Goal: Check status: Check status

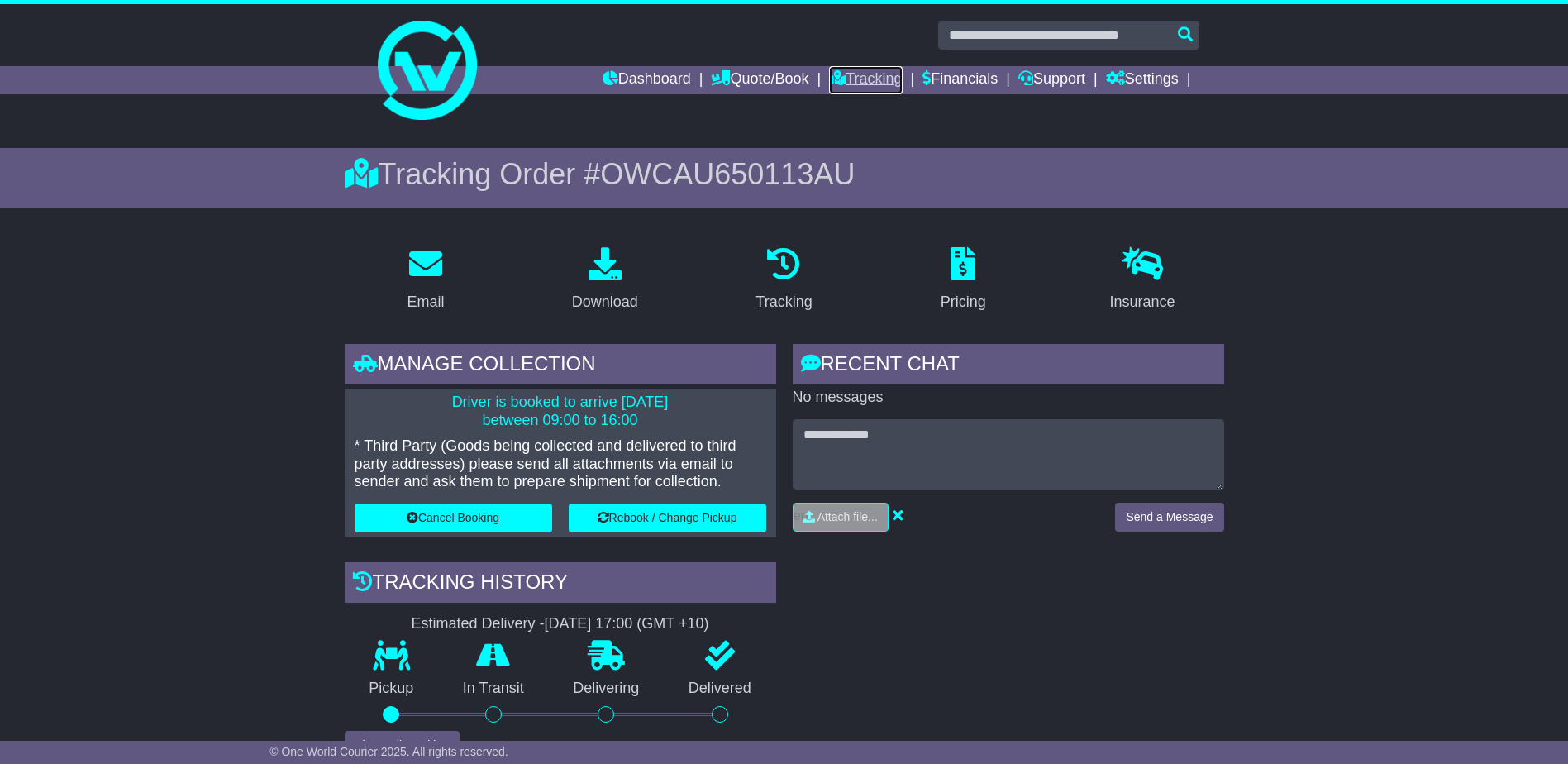
click at [877, 81] on link "Tracking" at bounding box center [865, 80] width 72 height 28
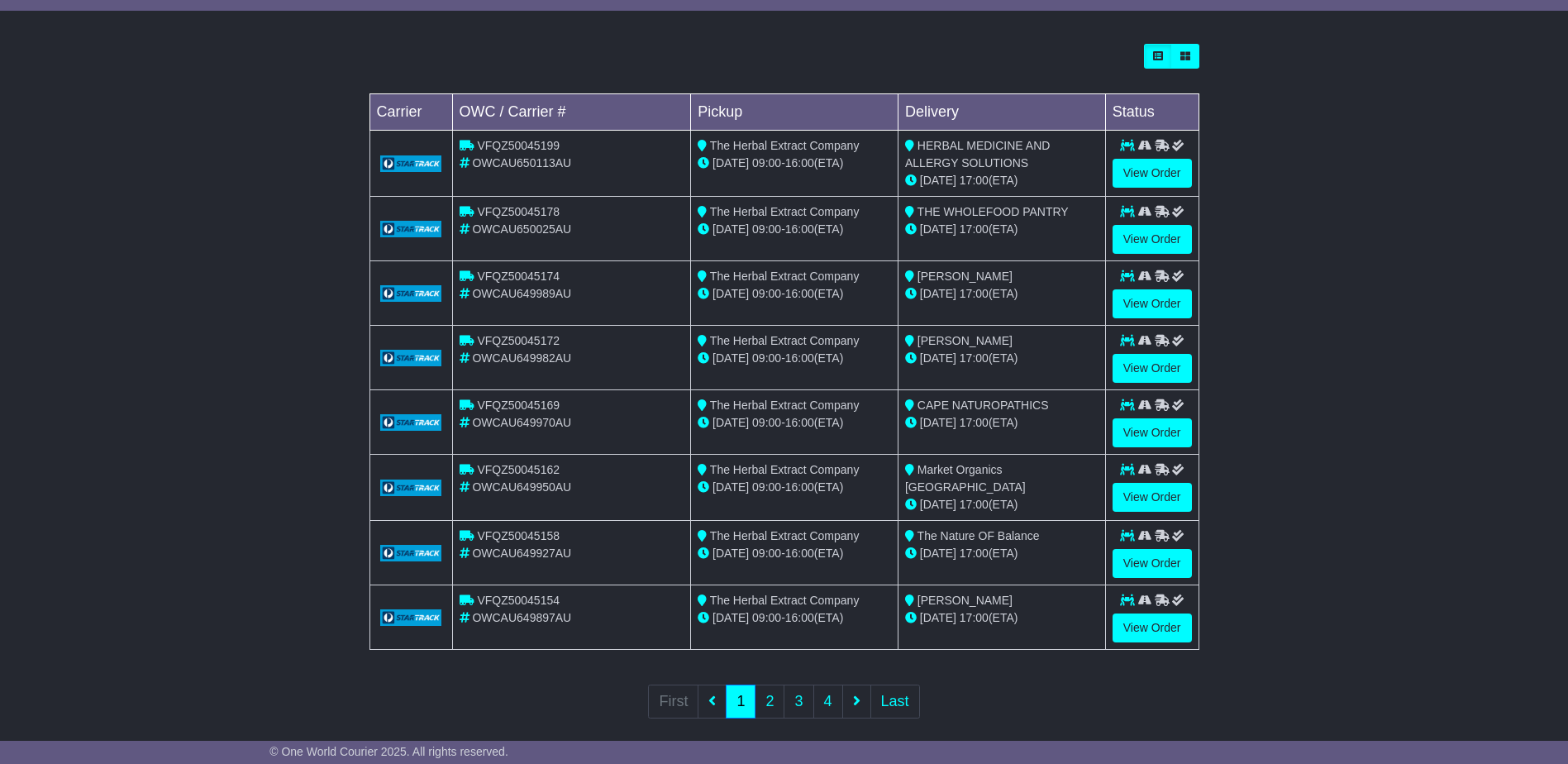
scroll to position [460, 0]
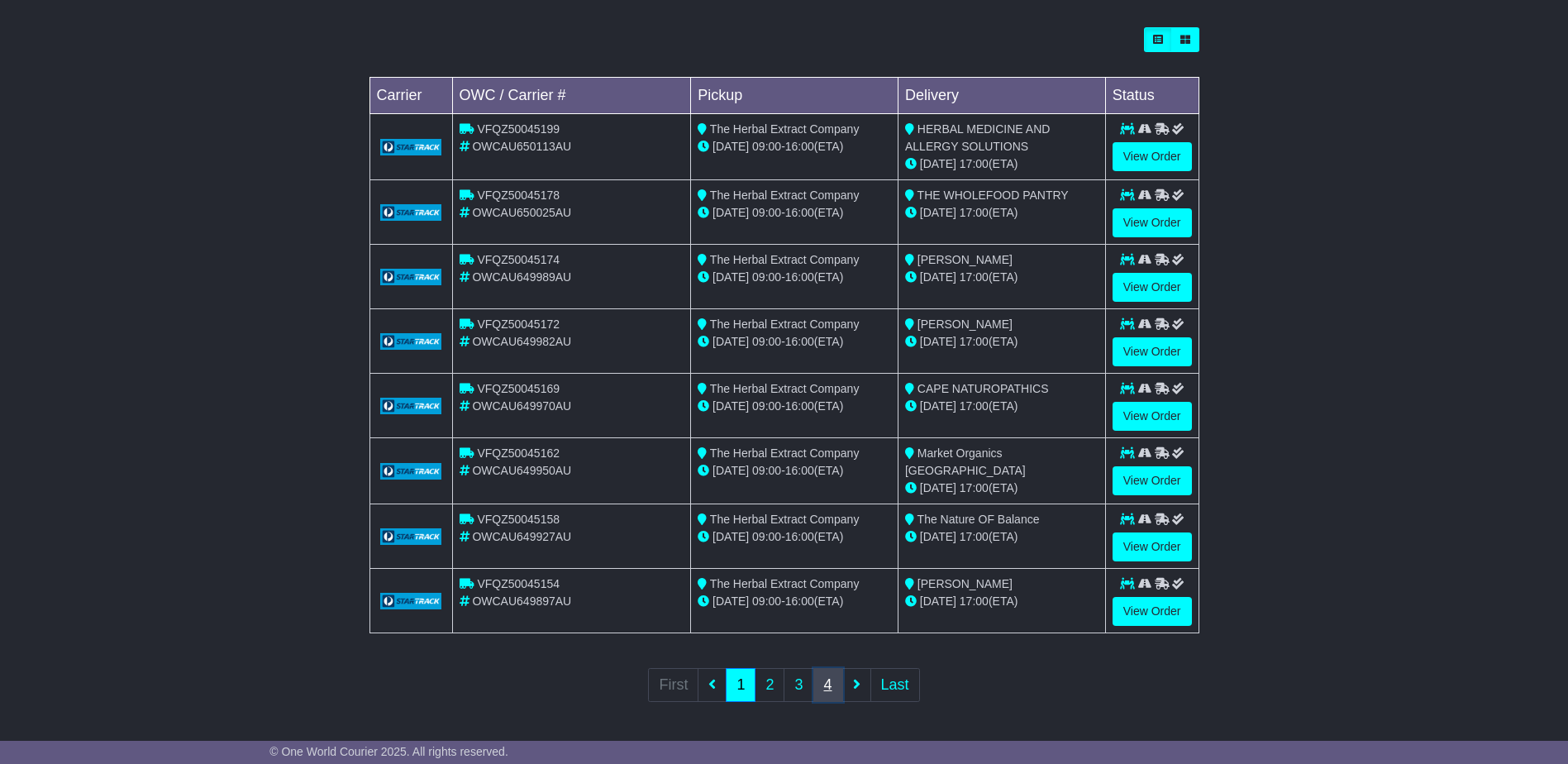
click at [831, 685] on link "4" at bounding box center [828, 684] width 30 height 34
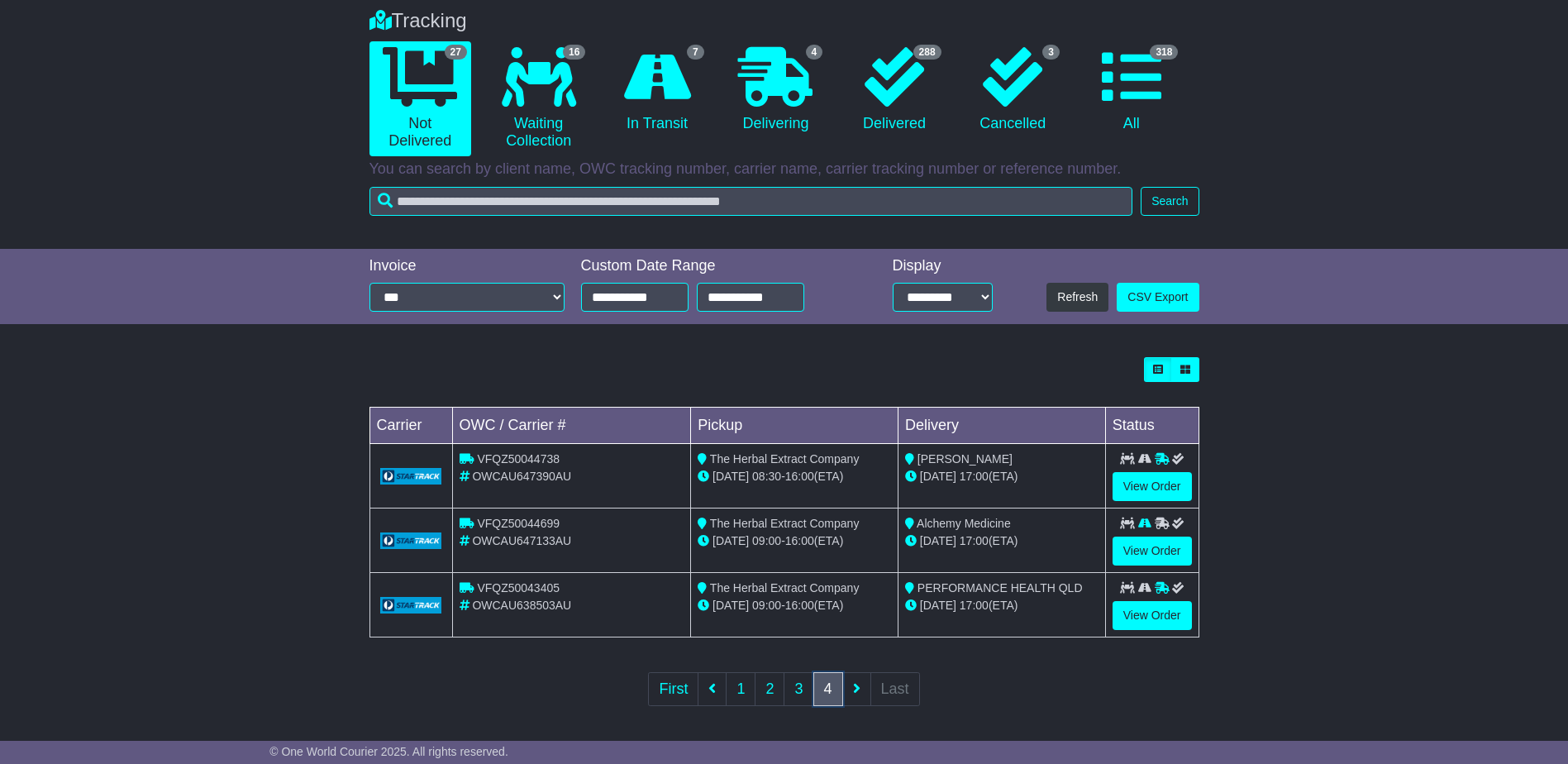
scroll to position [137, 0]
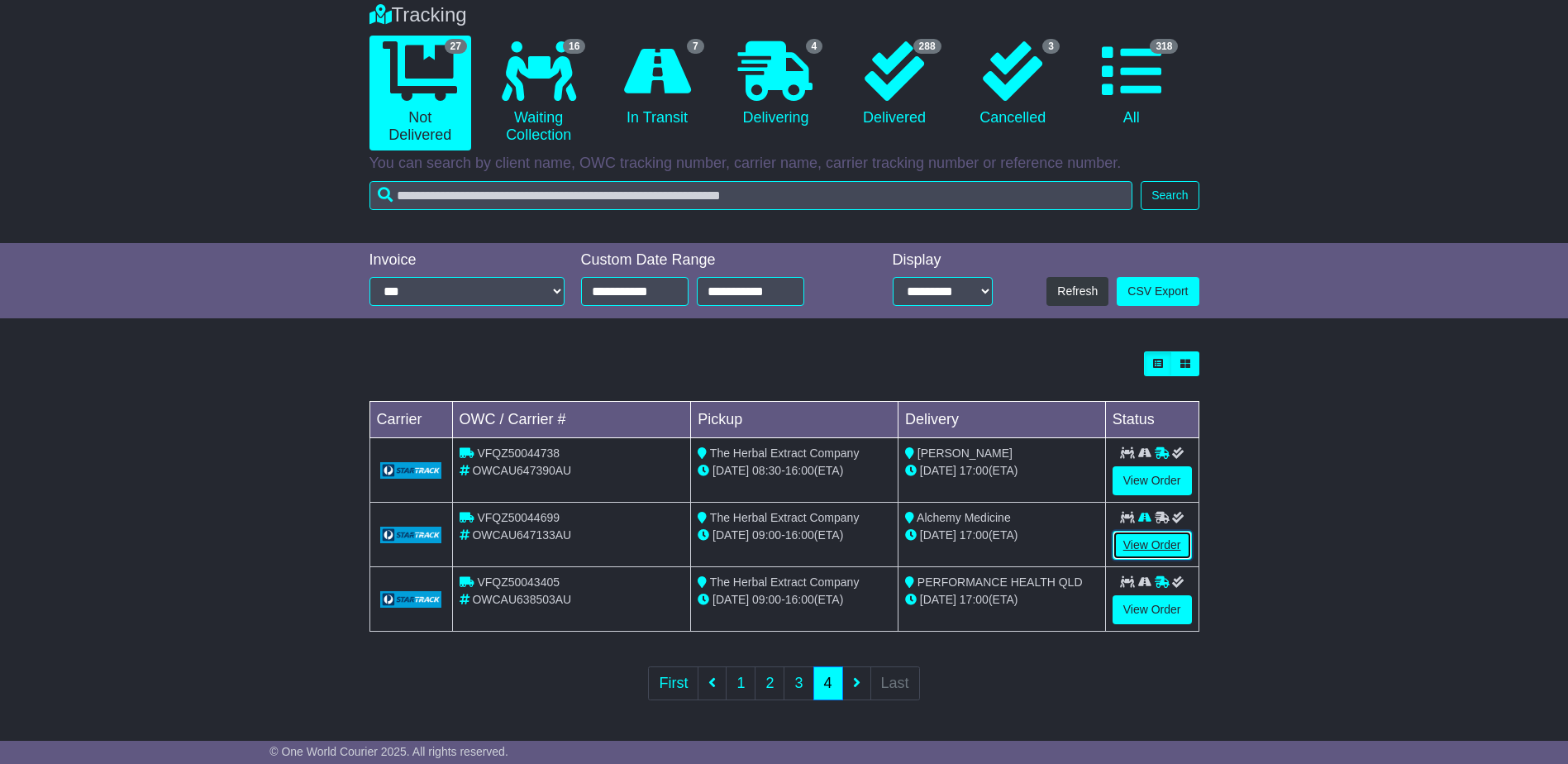
click at [1138, 545] on link "View Order" at bounding box center [1153, 546] width 80 height 29
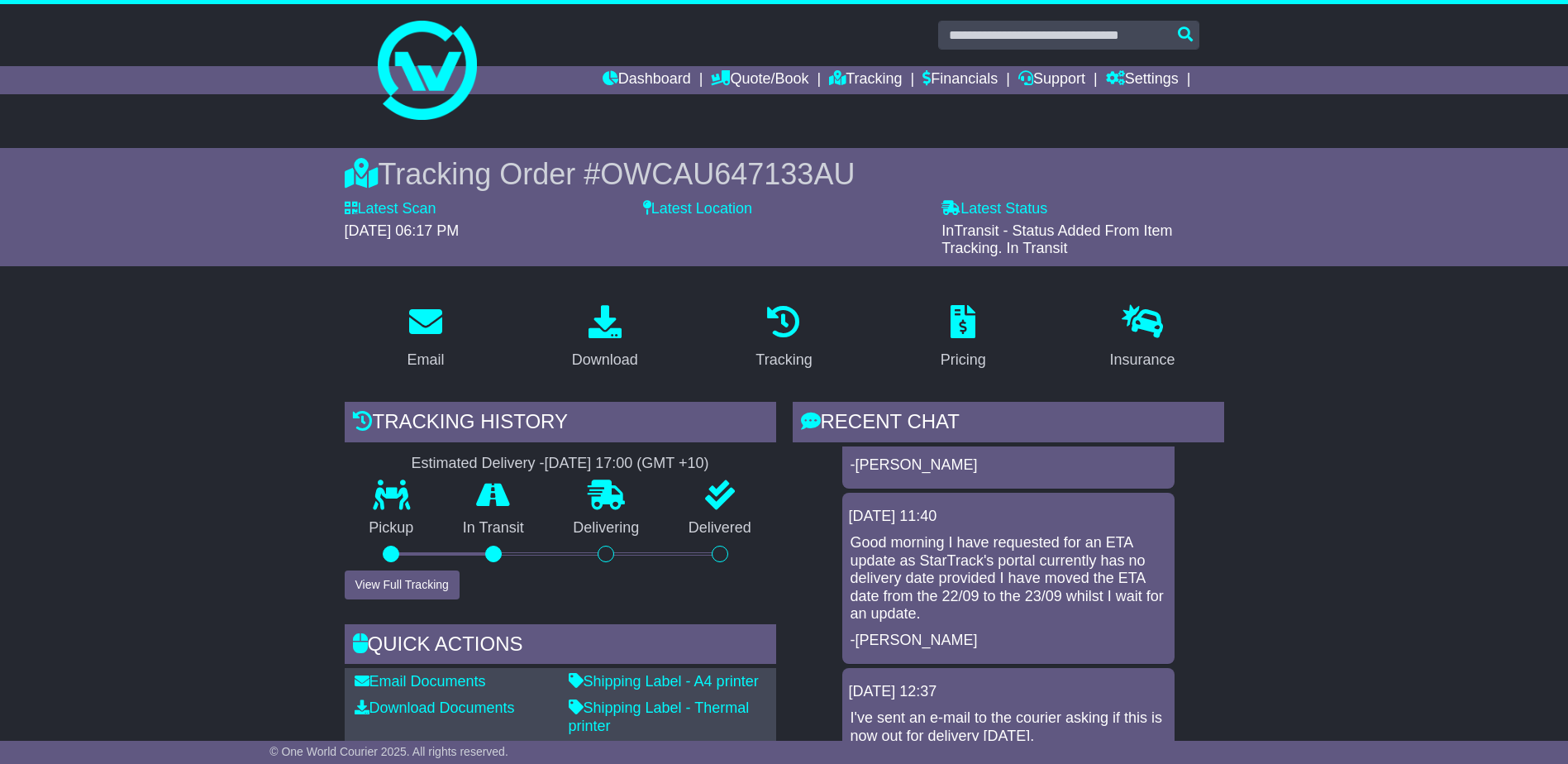
scroll to position [331, 0]
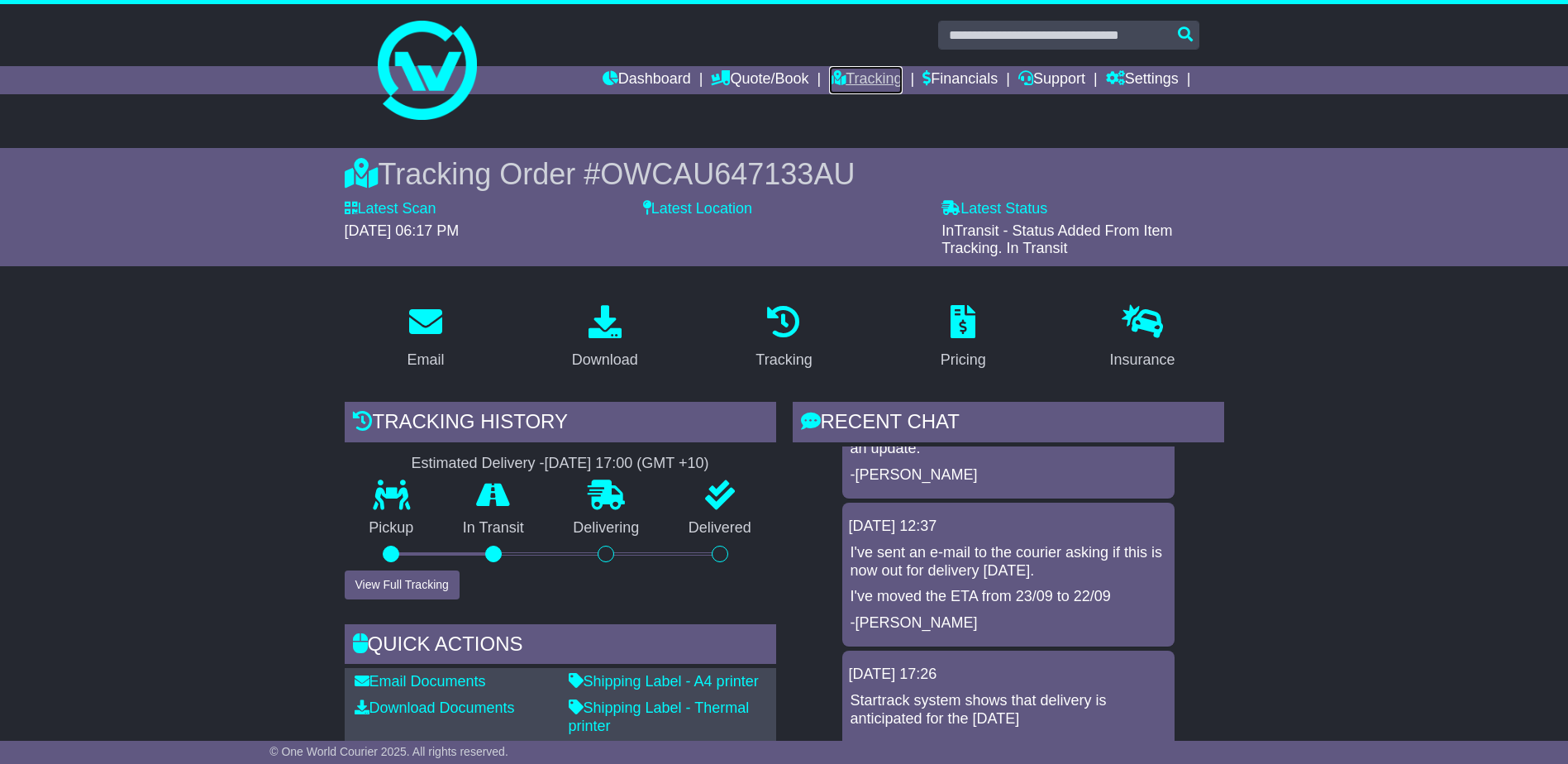
click at [875, 82] on link "Tracking" at bounding box center [865, 80] width 72 height 28
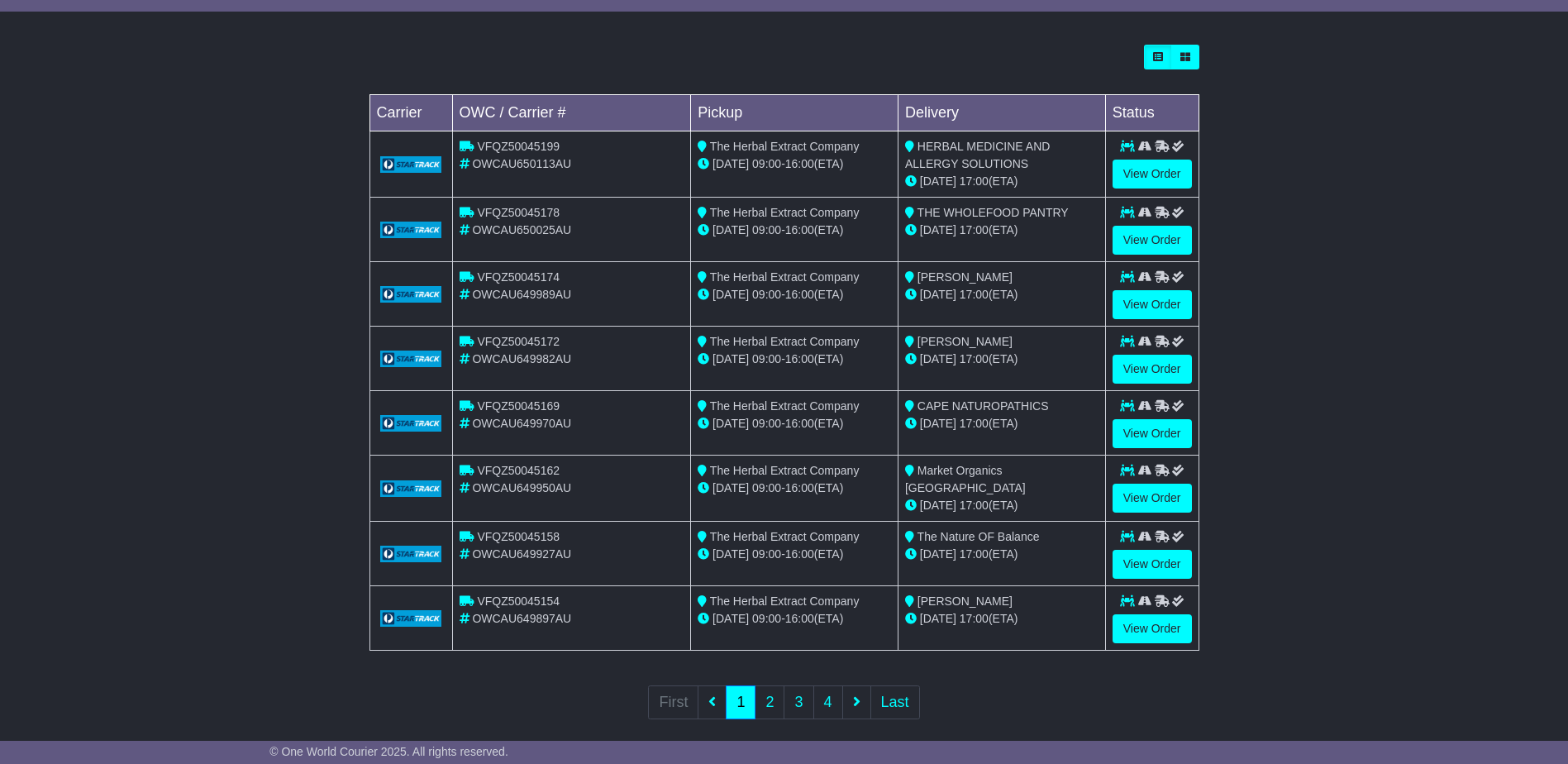
scroll to position [460, 0]
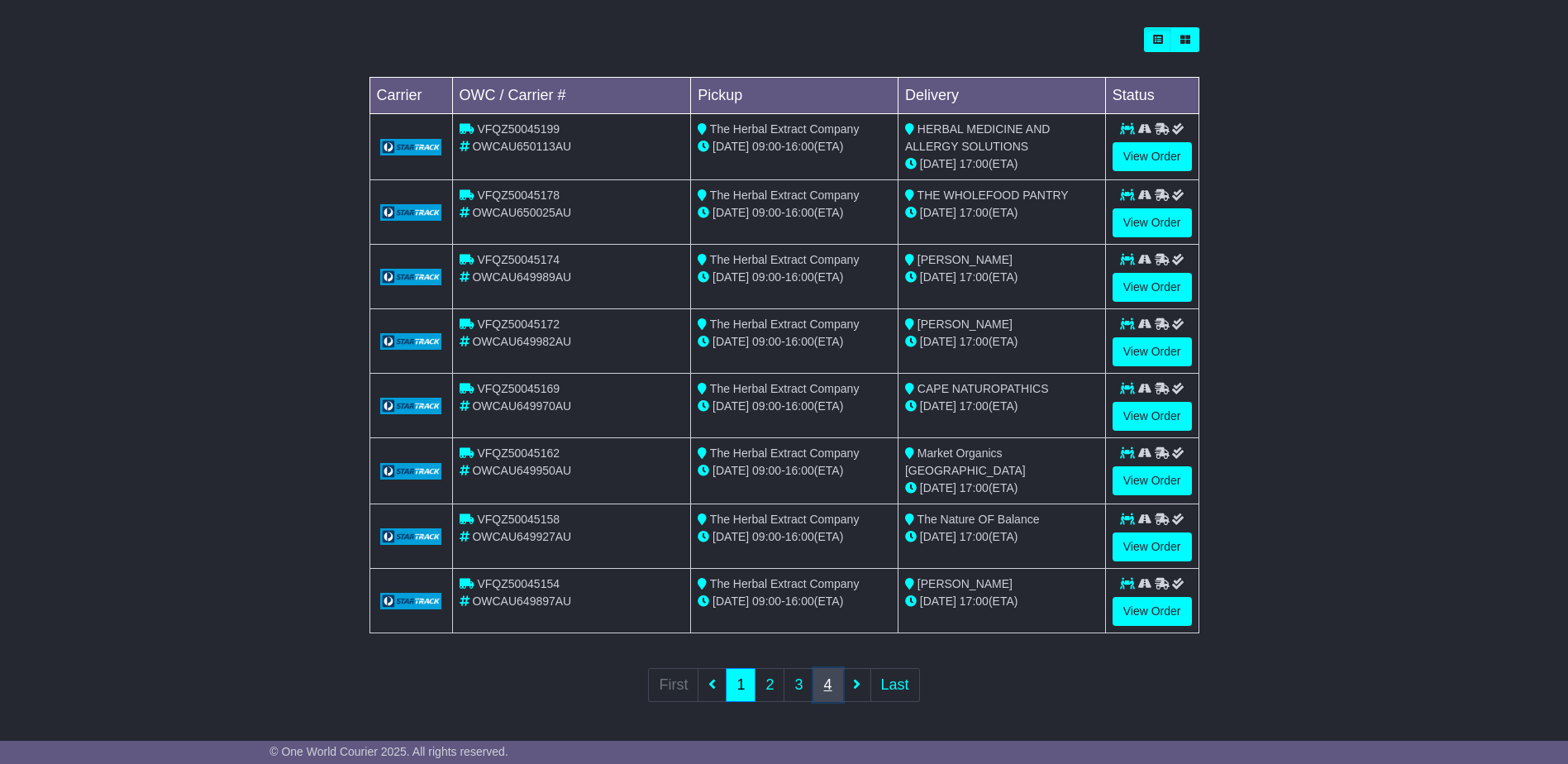
click at [830, 682] on link "4" at bounding box center [828, 684] width 30 height 34
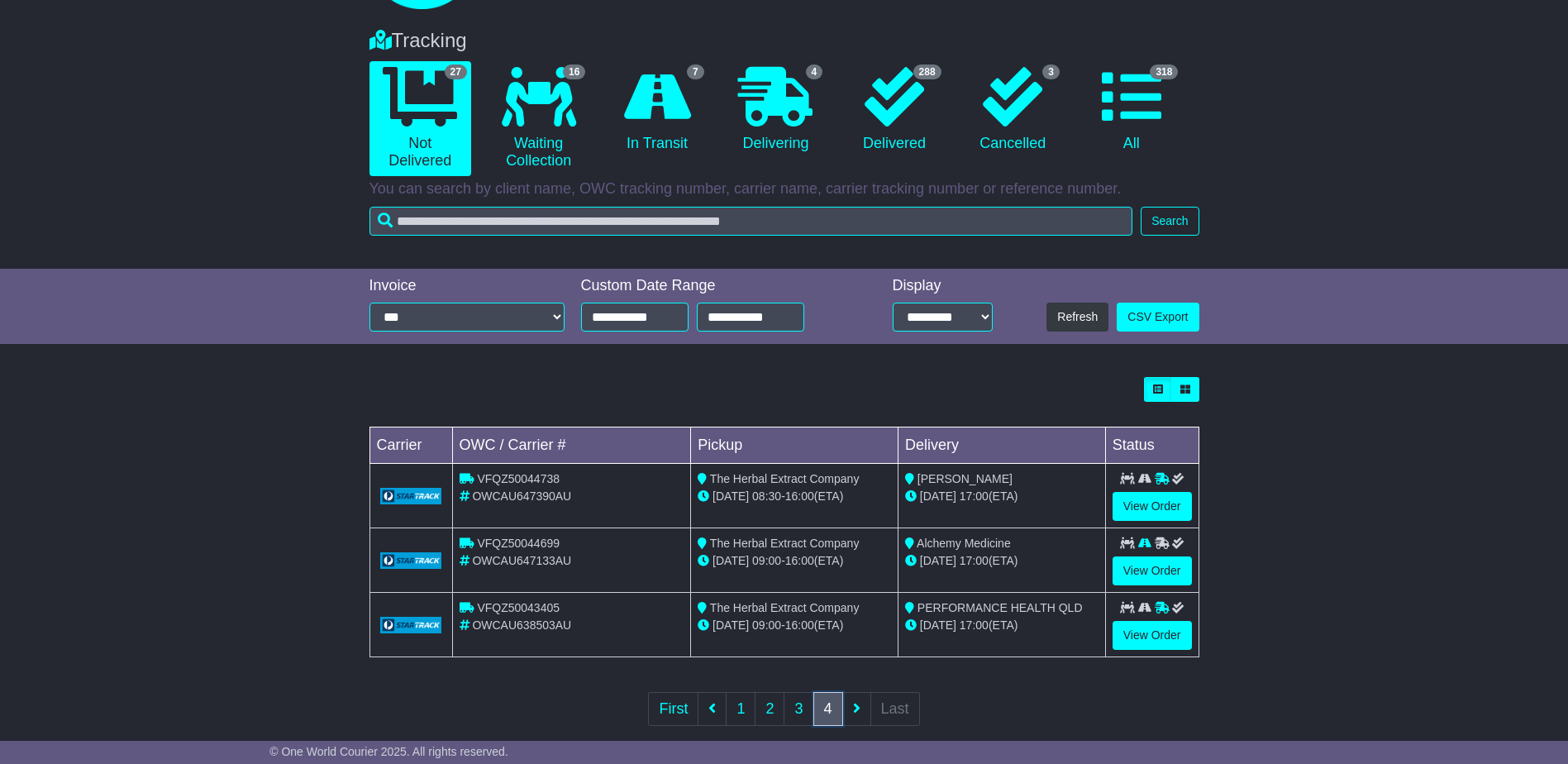
scroll to position [137, 0]
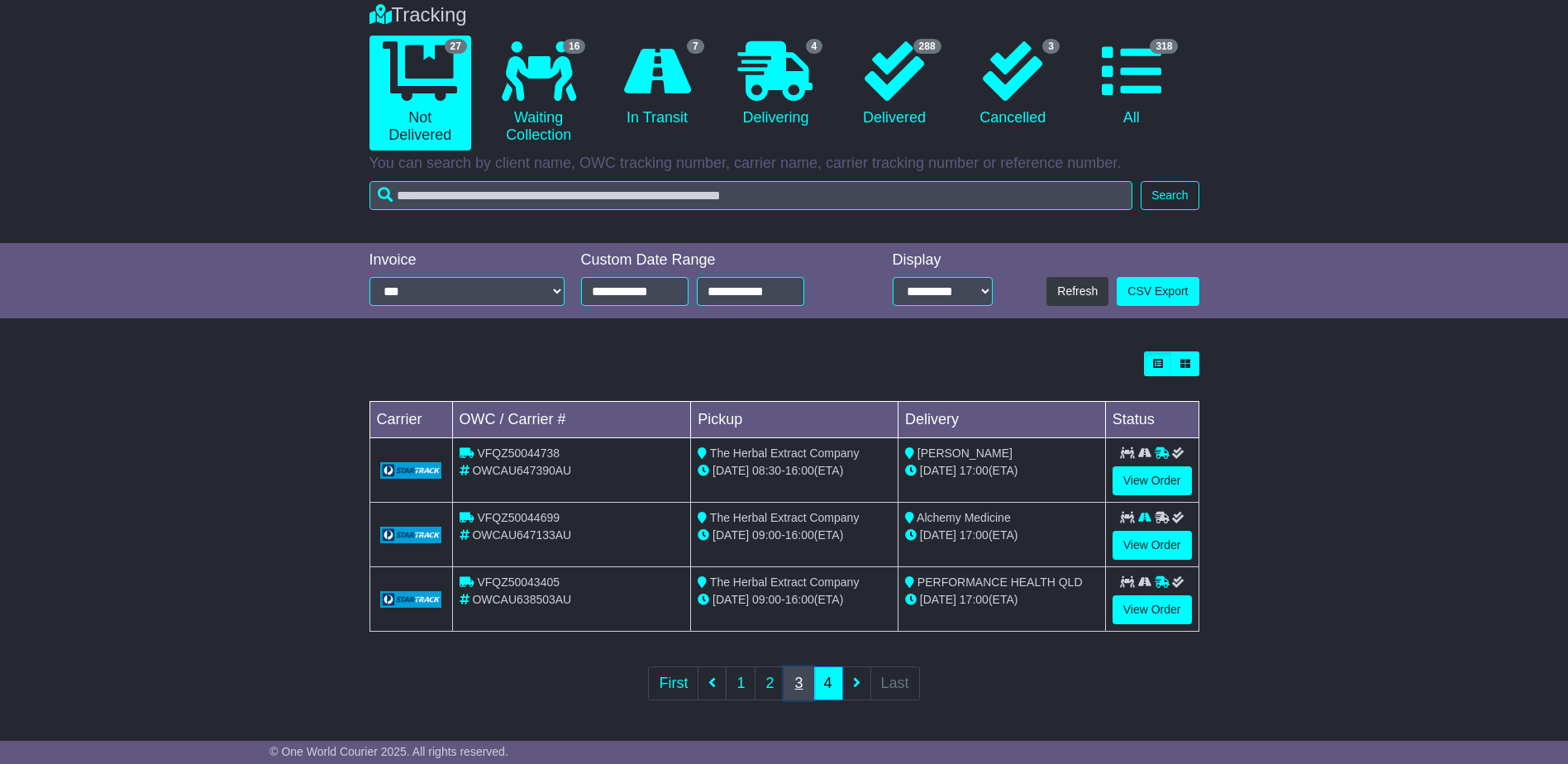
click at [801, 685] on link "3" at bounding box center [798, 683] width 30 height 34
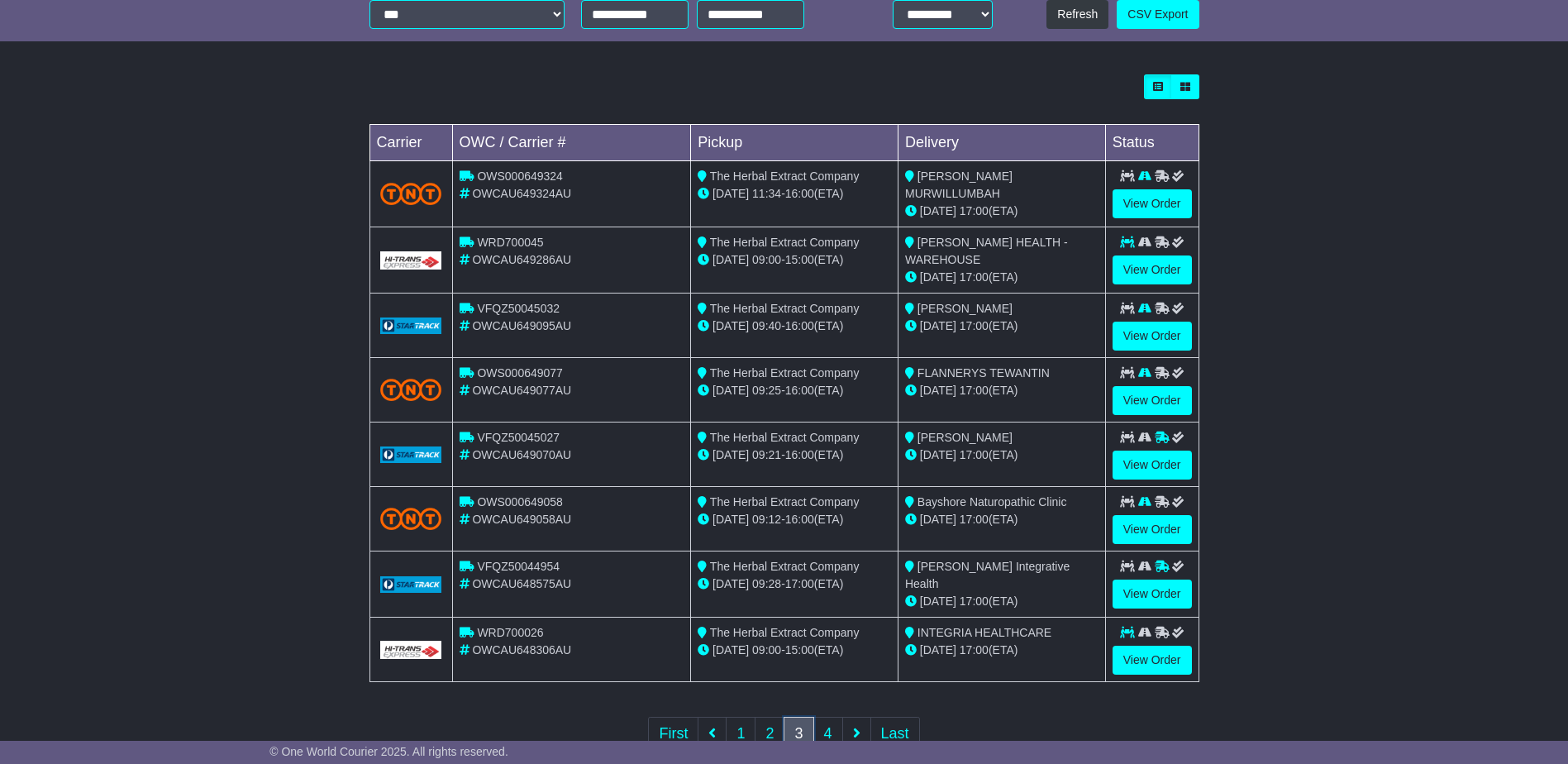
scroll to position [459, 0]
